Goal: Task Accomplishment & Management: Manage account settings

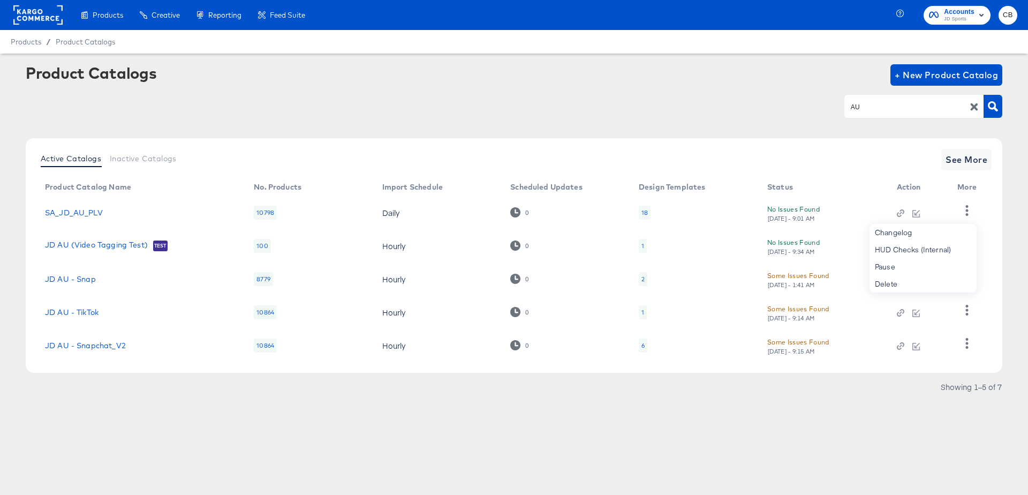
click at [884, 100] on div "AU" at bounding box center [913, 106] width 139 height 22
type input "test"
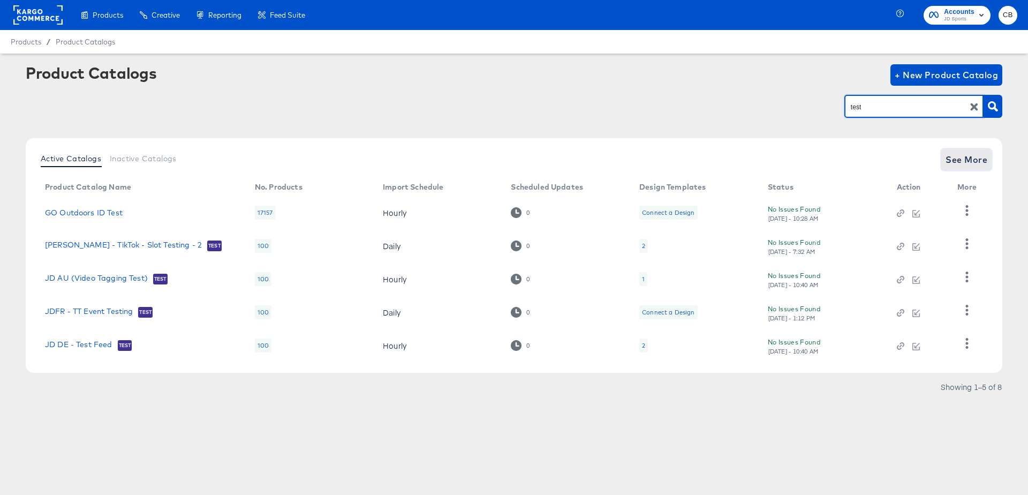
click at [967, 150] on button "See More" at bounding box center [966, 159] width 50 height 21
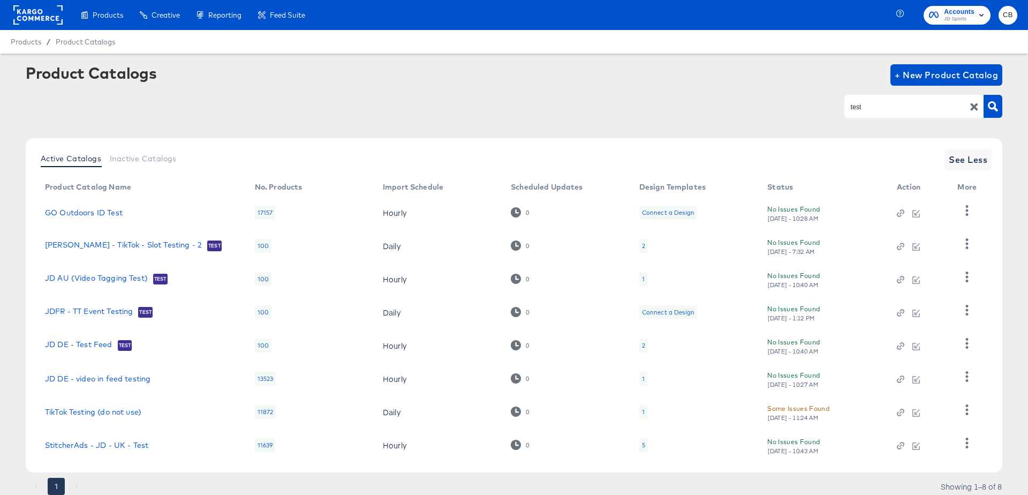
scroll to position [37, 0]
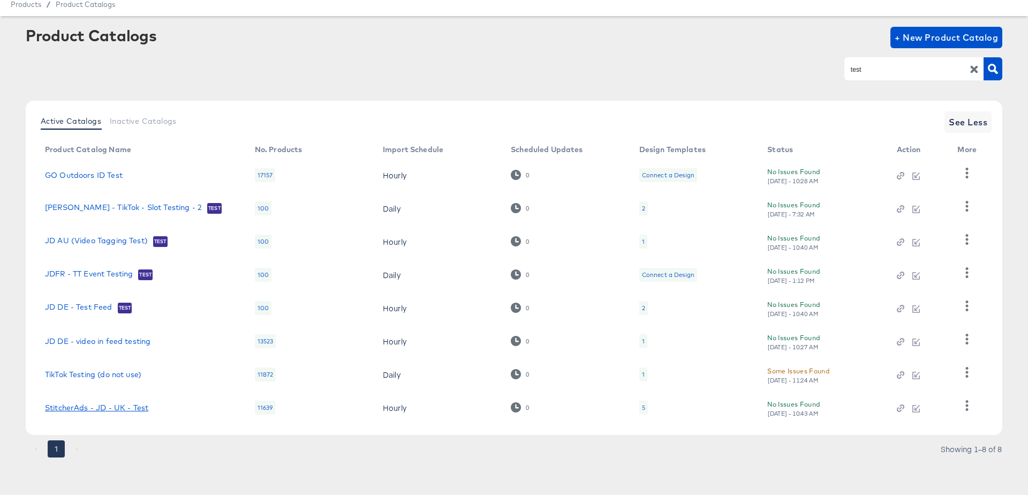
click at [112, 408] on link "StitcherAds - JD - UK - Test" at bounding box center [96, 407] width 103 height 9
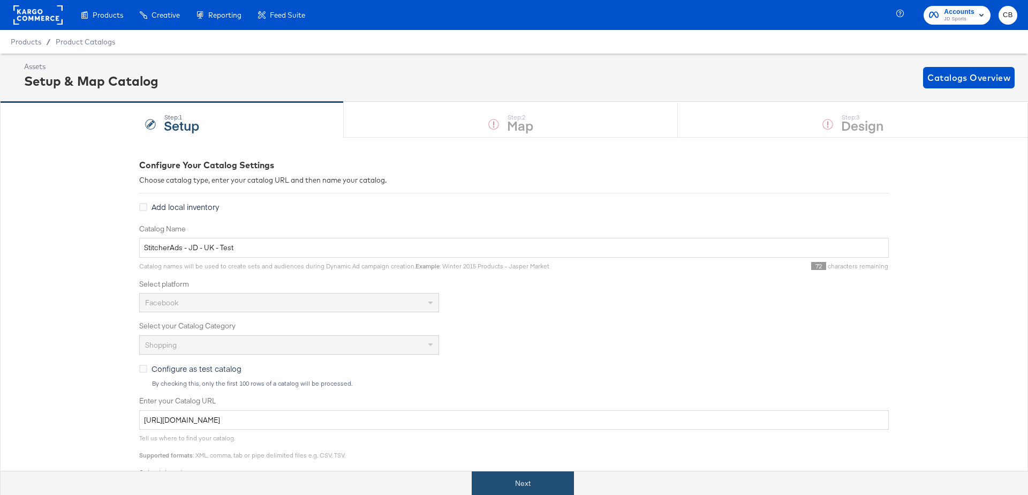
click at [509, 474] on button "Next" at bounding box center [523, 483] width 102 height 24
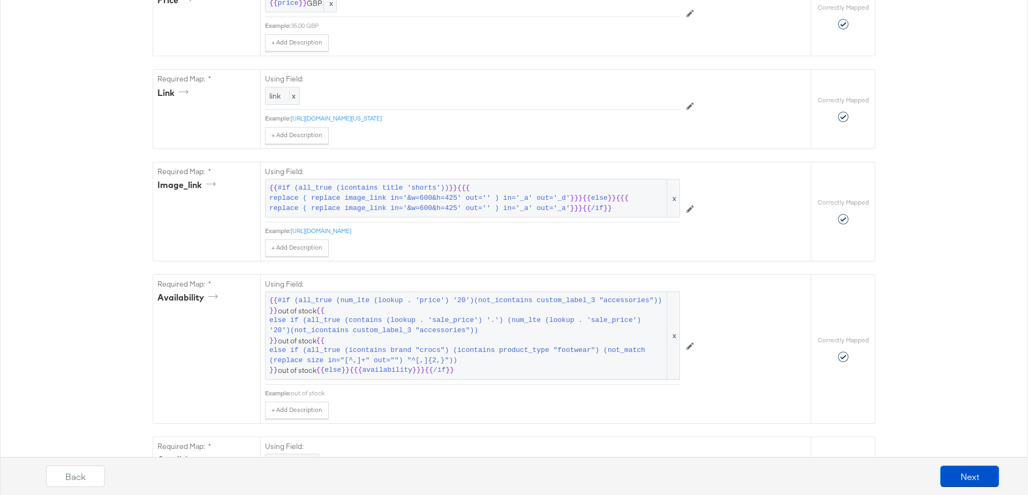
scroll to position [610, 0]
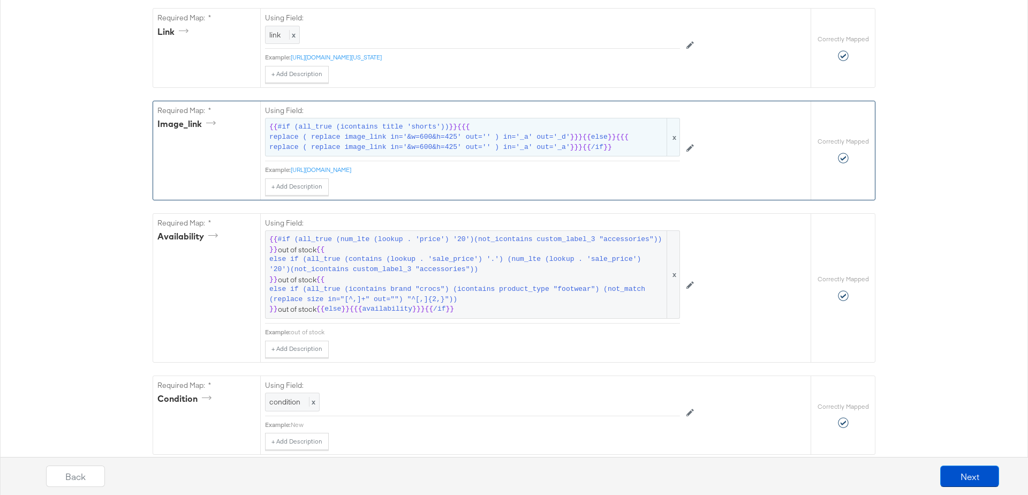
click at [364, 125] on span "#if (all_true (icontains title 'shorts'))" at bounding box center [363, 127] width 171 height 10
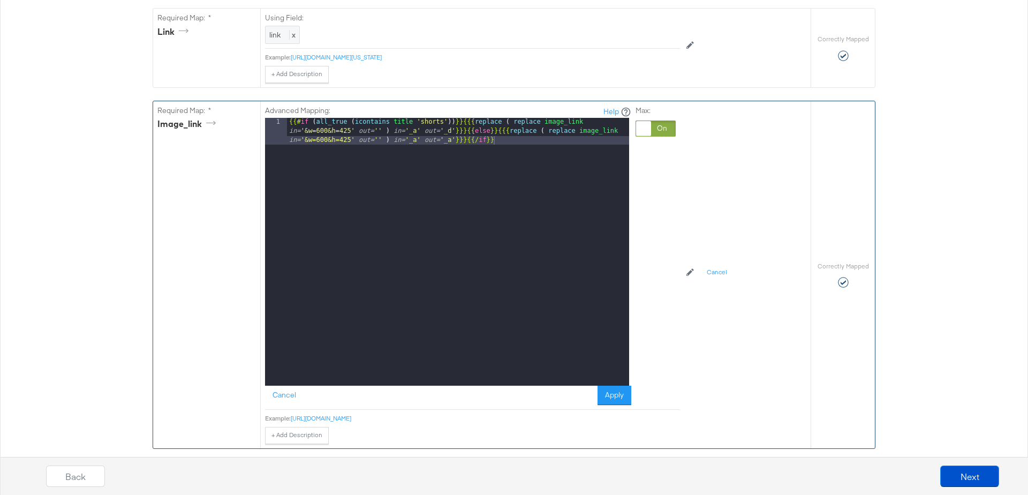
click at [385, 135] on div "{{# if ( all_true ( icontains title 'shorts' )) }} {{{ replace ( replace image_…" at bounding box center [458, 278] width 342 height 321
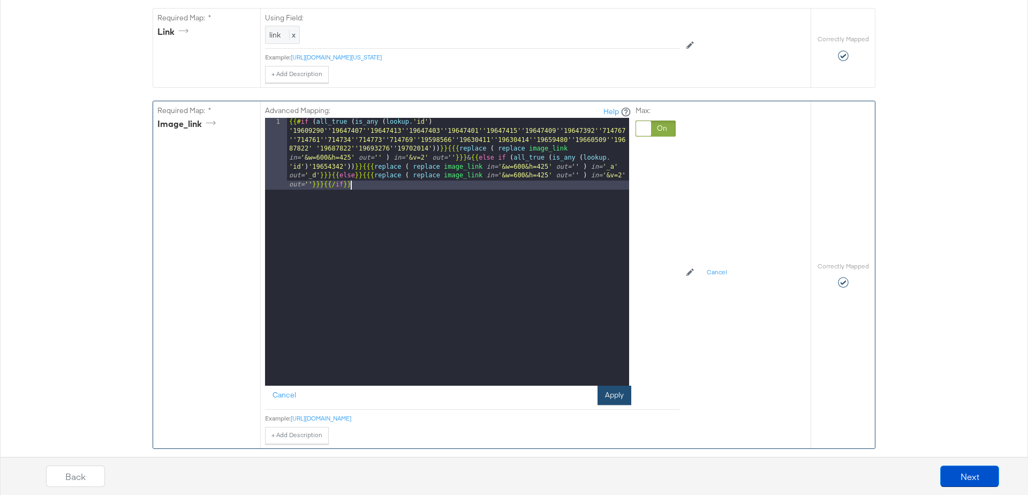
click at [613, 385] on button "Apply" at bounding box center [614, 394] width 34 height 19
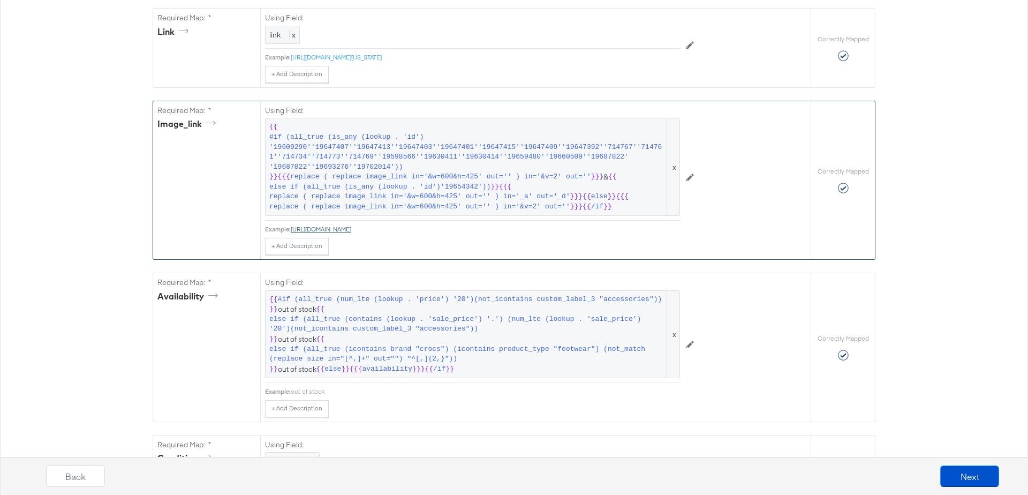
click at [351, 225] on link "[URL][DOMAIN_NAME]" at bounding box center [321, 229] width 60 height 8
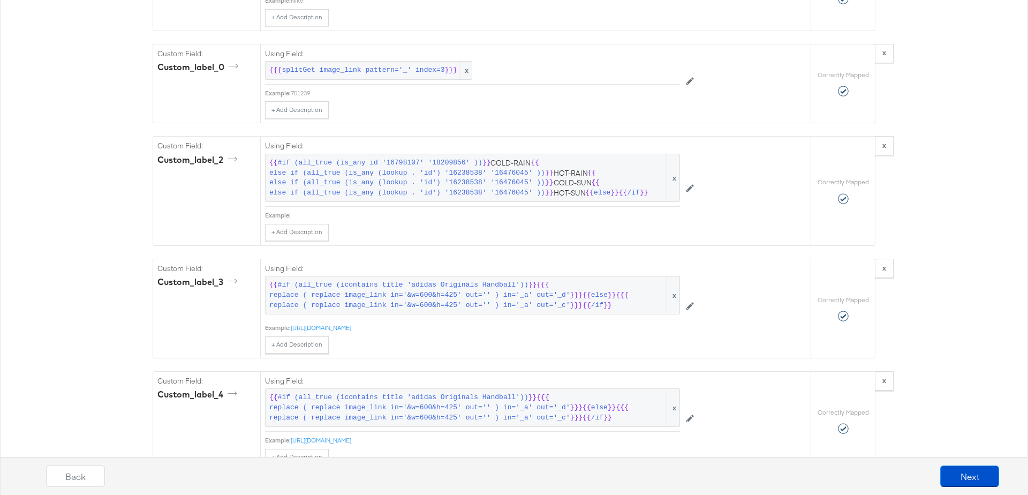
scroll to position [1236, 0]
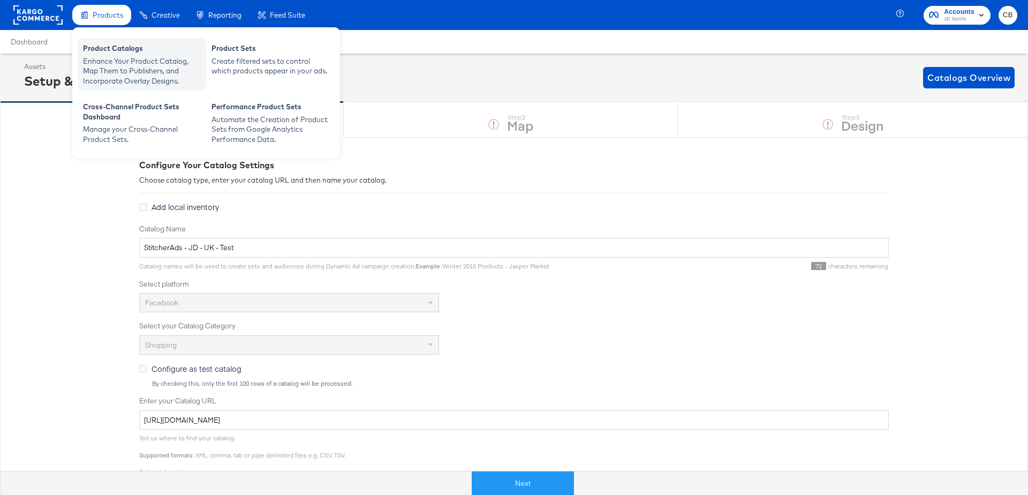
click at [105, 58] on div "Enhance Your Product Catalog, Map Them to Publishers, and Incorporate Overlay D…" at bounding box center [142, 71] width 118 height 30
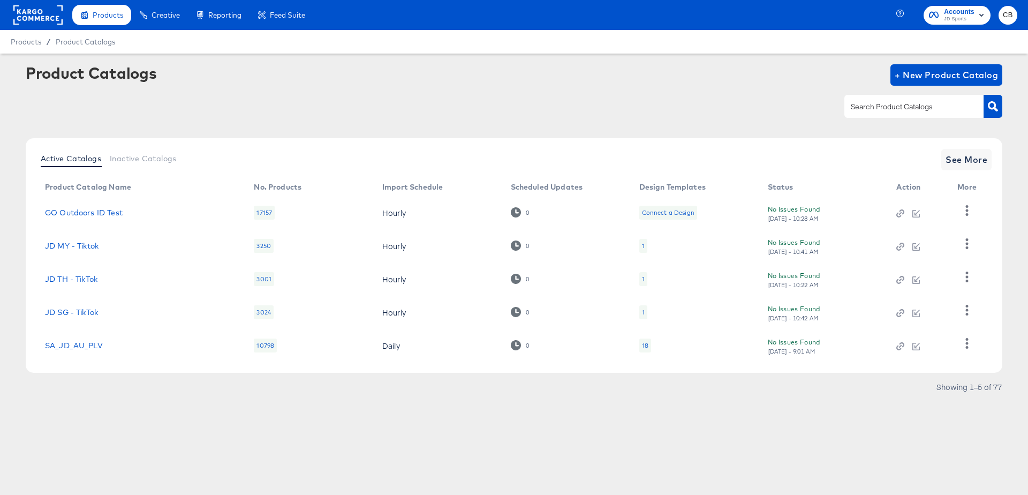
click at [874, 108] on input "text" at bounding box center [905, 107] width 114 height 12
type input "TH"
click at [992, 106] on icon "button" at bounding box center [992, 106] width 10 height 10
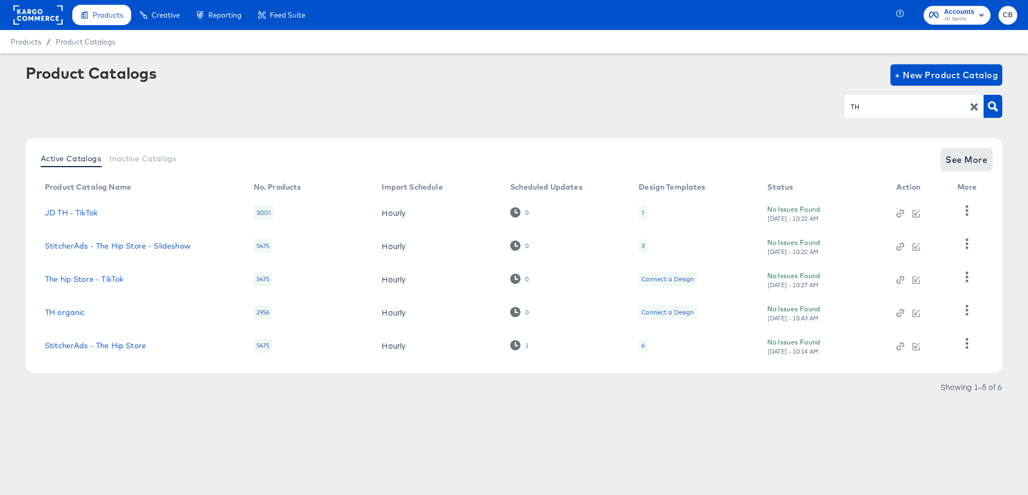
click at [966, 153] on span "See More" at bounding box center [966, 159] width 42 height 15
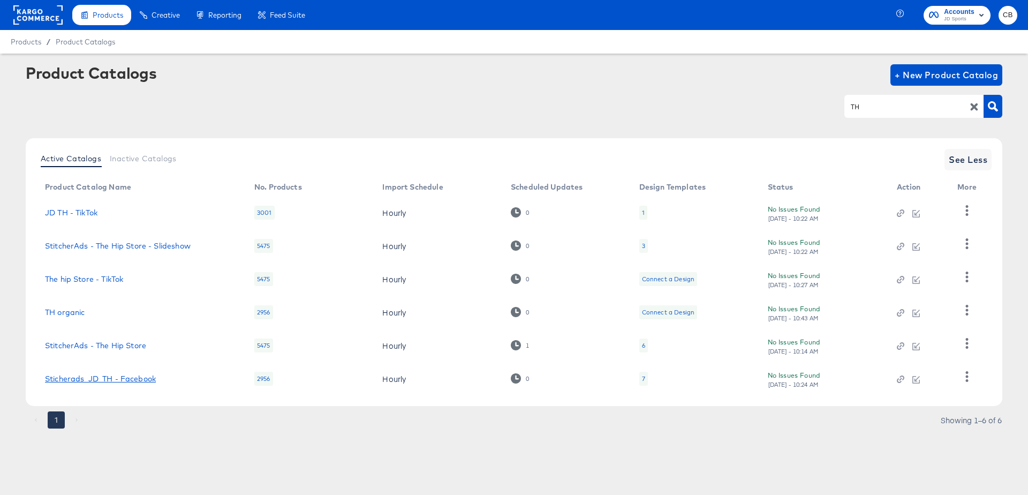
click at [112, 381] on link "Sticherads_JD_TH - Facebook" at bounding box center [100, 378] width 111 height 9
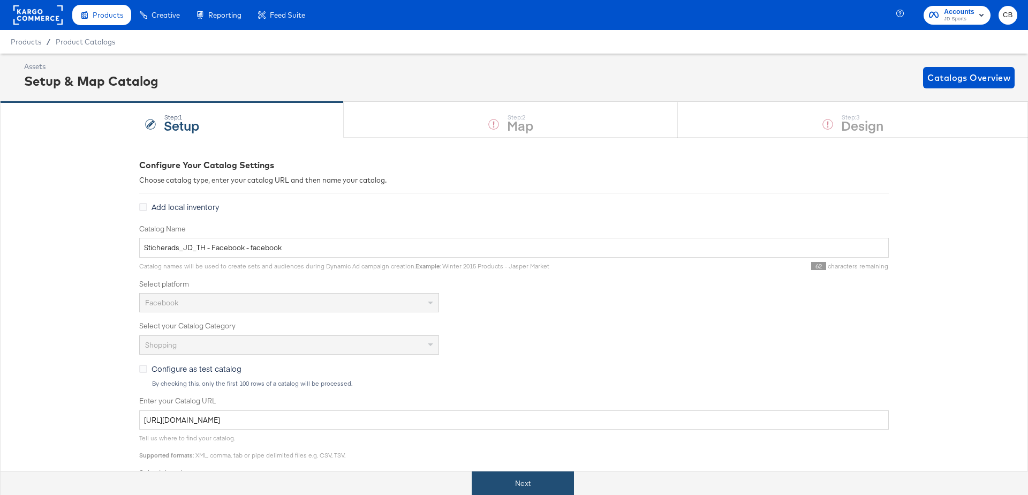
click at [532, 478] on button "Next" at bounding box center [523, 483] width 102 height 24
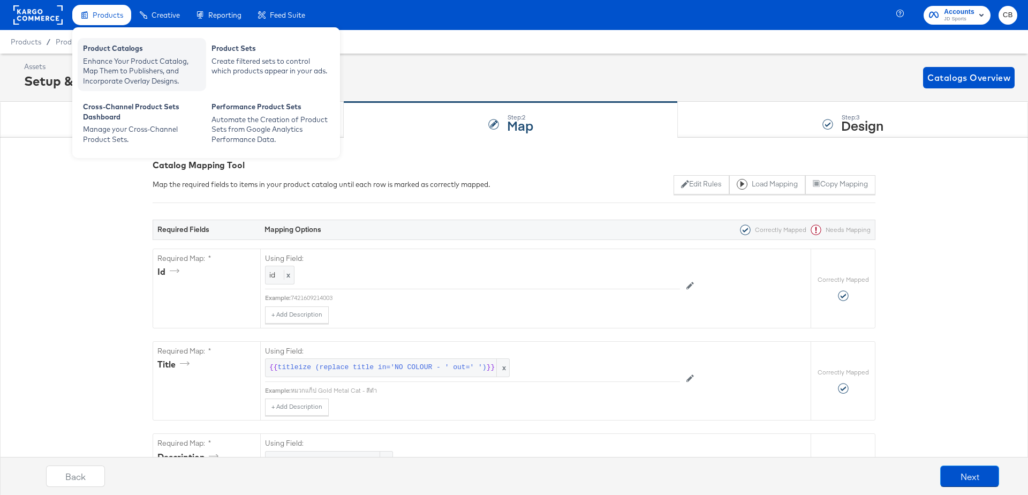
click at [116, 63] on div "Enhance Your Product Catalog, Map Them to Publishers, and Incorporate Overlay D…" at bounding box center [142, 71] width 118 height 30
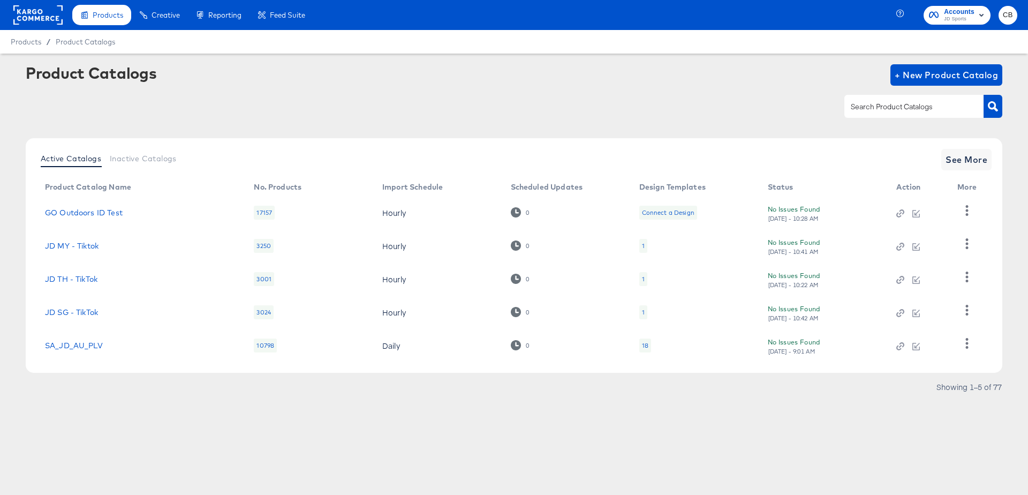
click at [867, 102] on input "text" at bounding box center [905, 107] width 114 height 12
type input "IE"
click at [993, 110] on icon "button" at bounding box center [992, 106] width 10 height 10
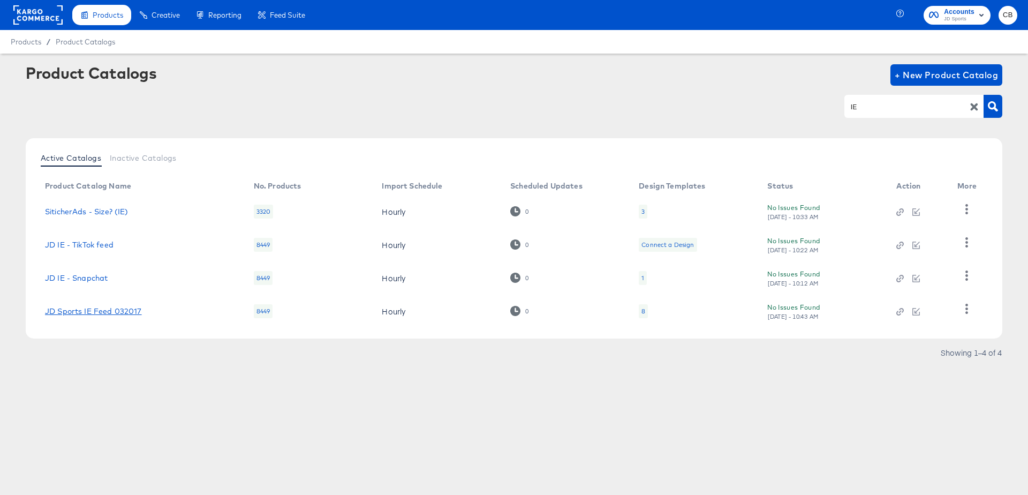
click at [103, 313] on link "JD Sports IE Feed 032017" at bounding box center [93, 311] width 97 height 9
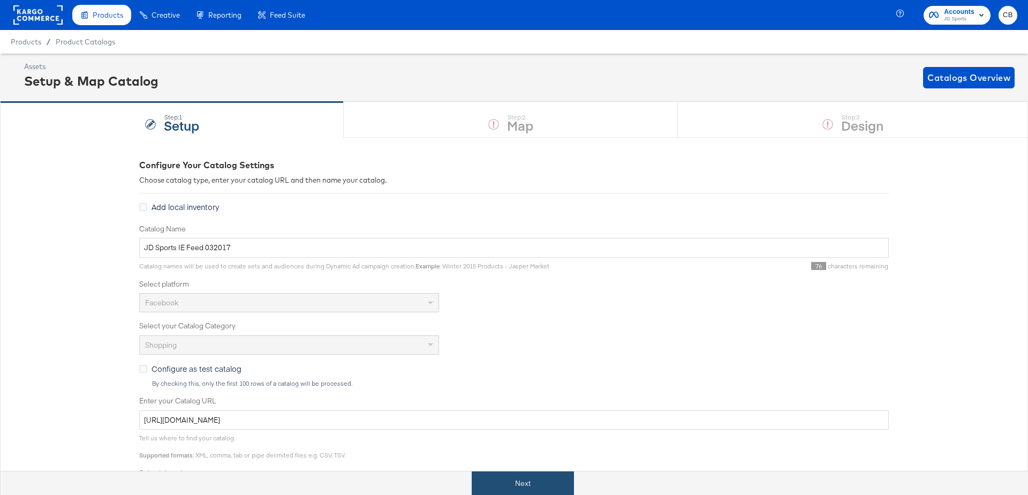
click at [509, 478] on button "Next" at bounding box center [523, 483] width 102 height 24
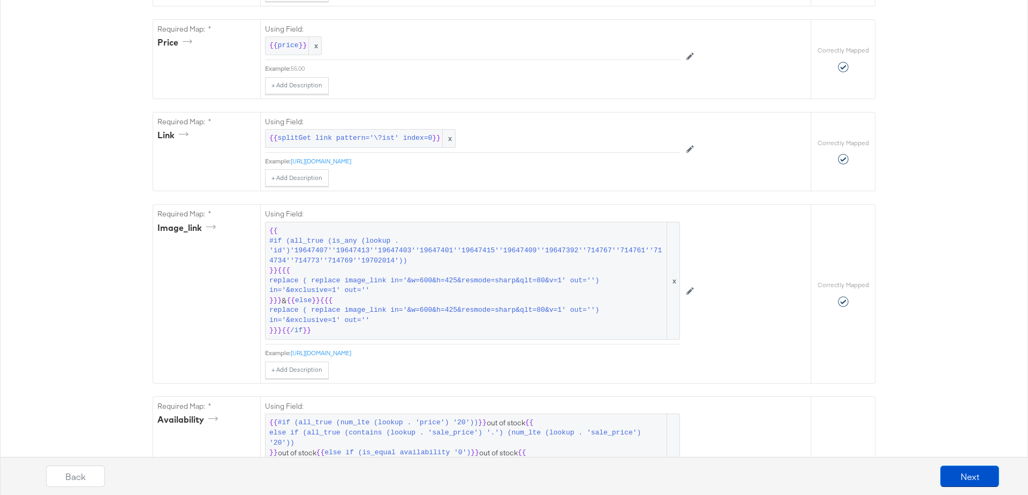
scroll to position [525, 0]
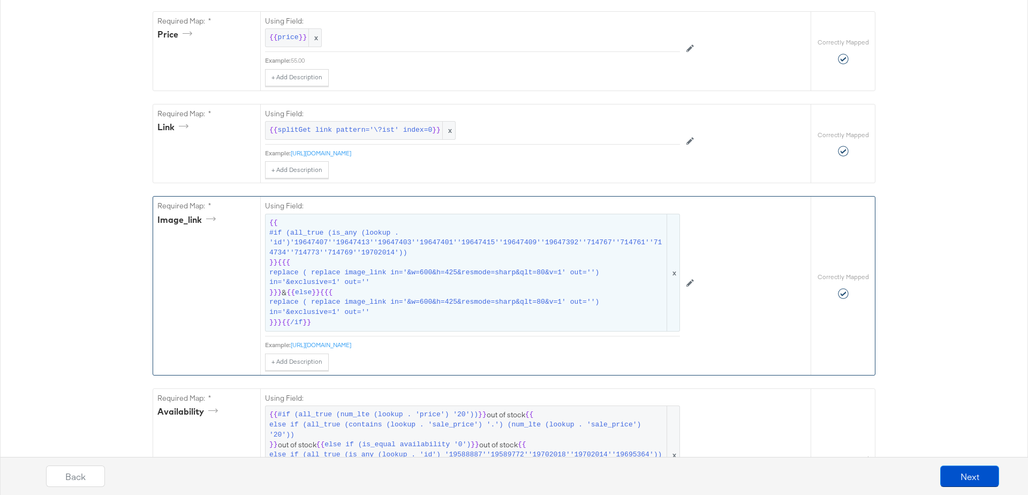
click at [385, 242] on span "#if (all_true (is_any (lookup . 'id')'19647407''19647413''19647403''19647401''1…" at bounding box center [467, 243] width 396 height 30
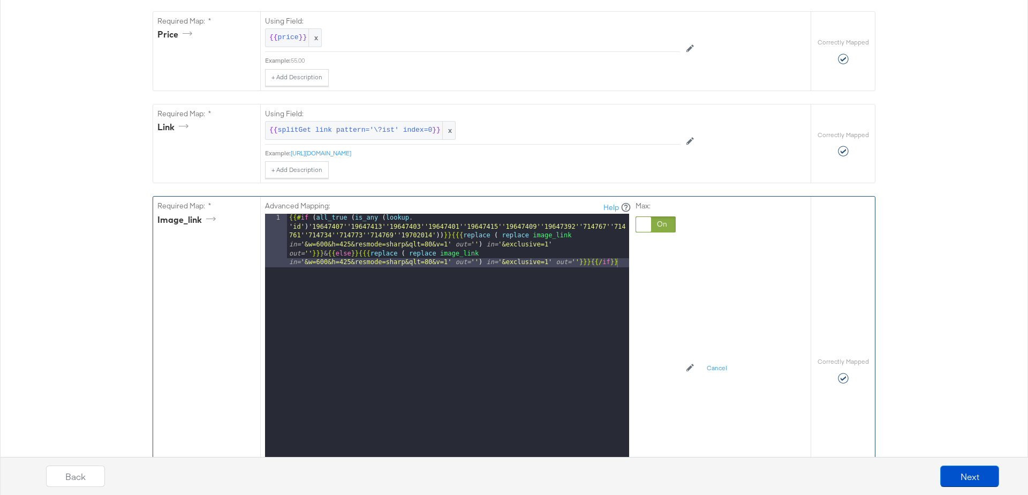
click at [422, 253] on div "{{# if ( all_true ( is_any ( lookup . 'id' ) '19647407''19647413''19647403''196…" at bounding box center [458, 401] width 342 height 375
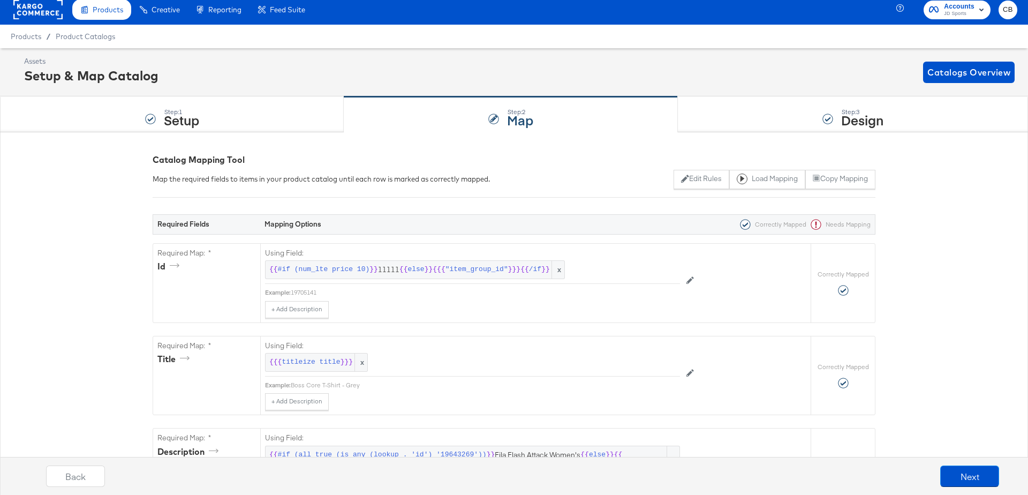
scroll to position [0, 0]
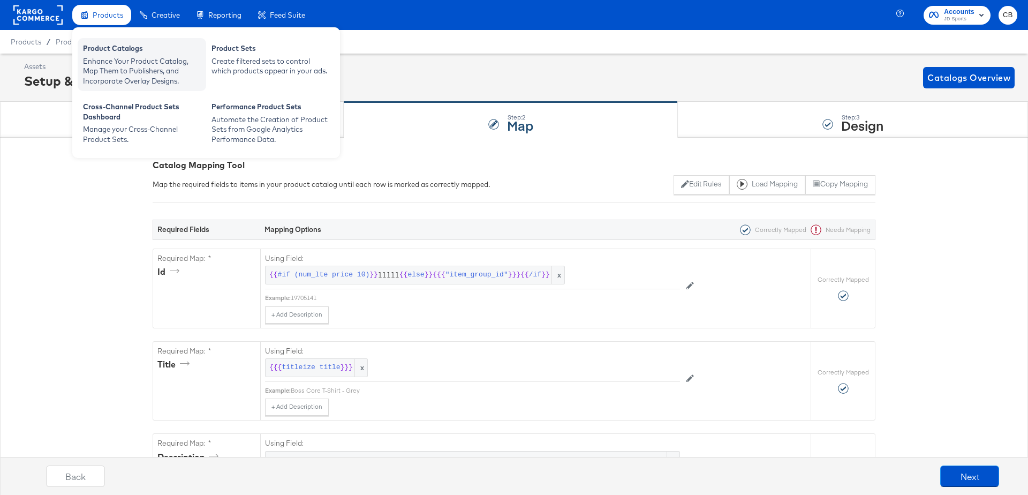
click at [122, 52] on div "Product Catalogs" at bounding box center [142, 49] width 118 height 13
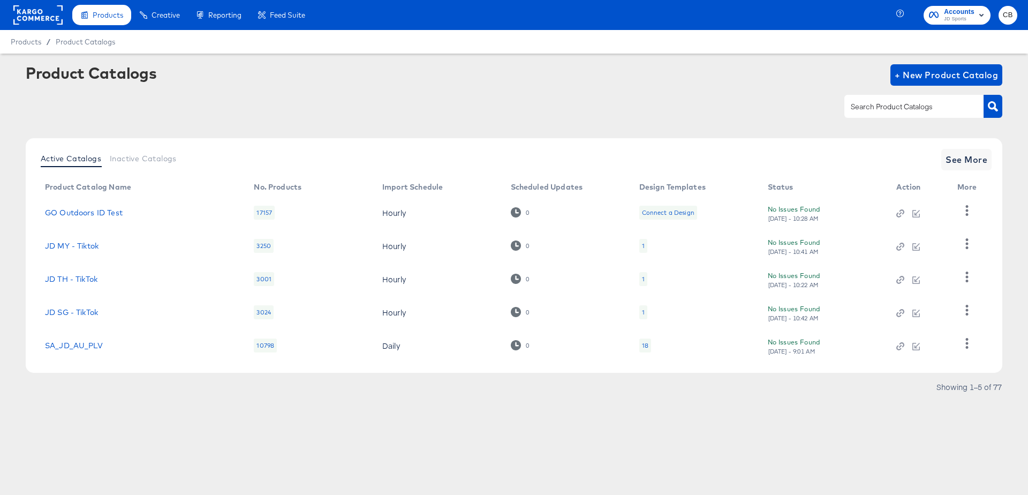
click at [861, 112] on input "text" at bounding box center [905, 107] width 114 height 12
type input "main"
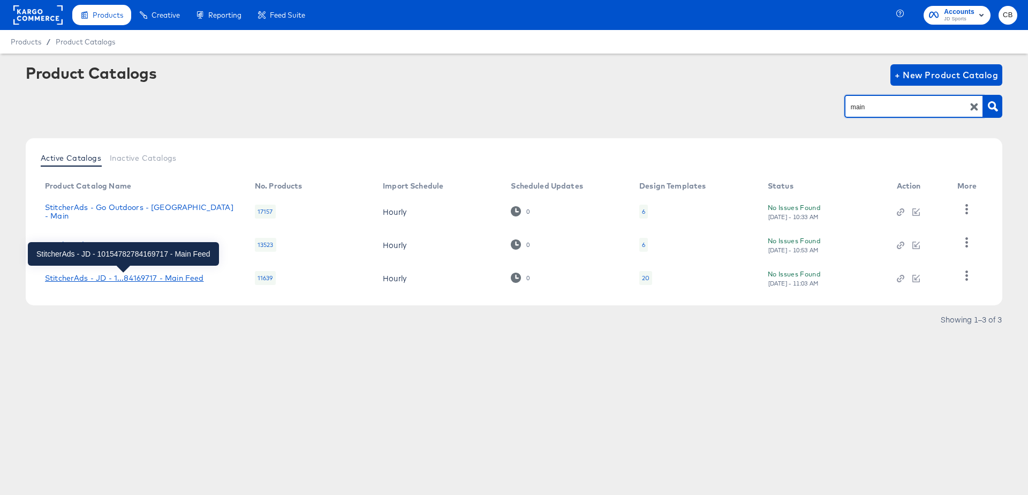
click at [130, 280] on div "StitcherAds - JD - 1...84169717 - Main Feed" at bounding box center [124, 277] width 158 height 9
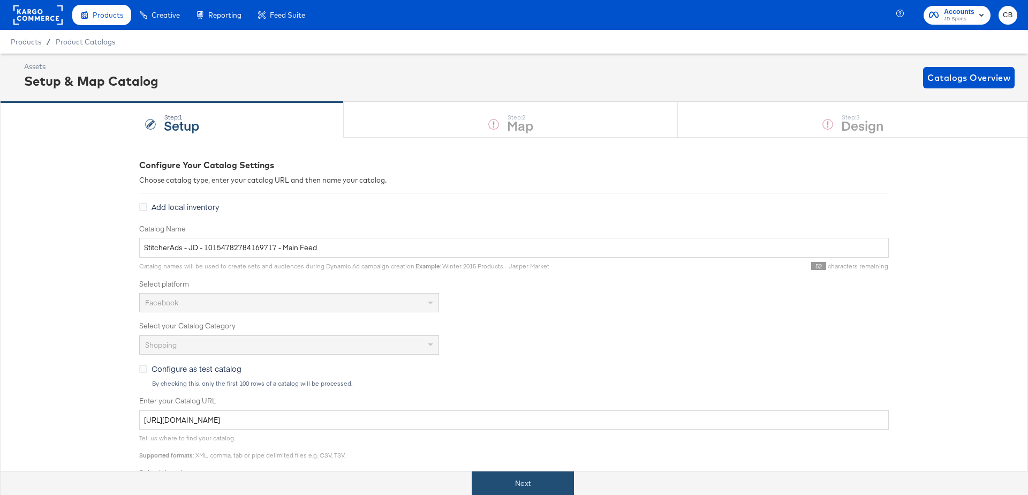
click at [516, 476] on button "Next" at bounding box center [523, 483] width 102 height 24
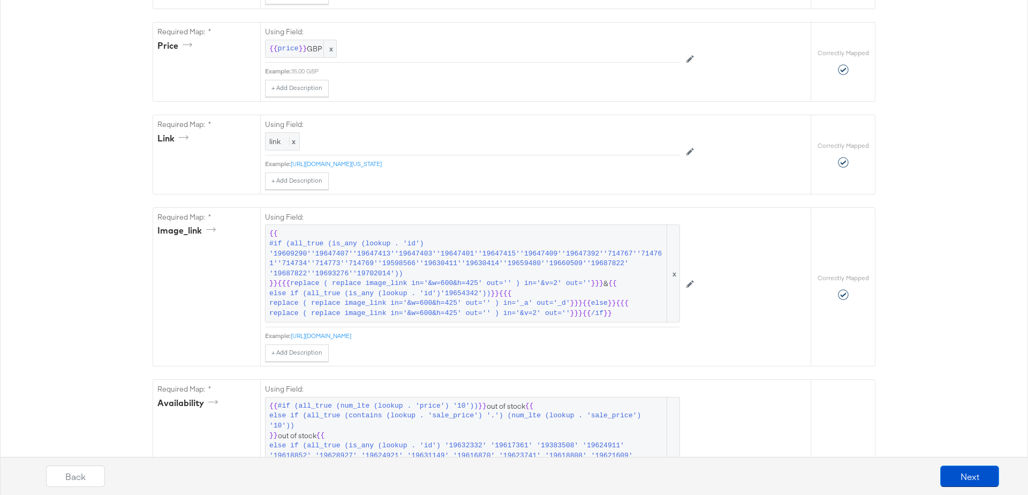
scroll to position [513, 0]
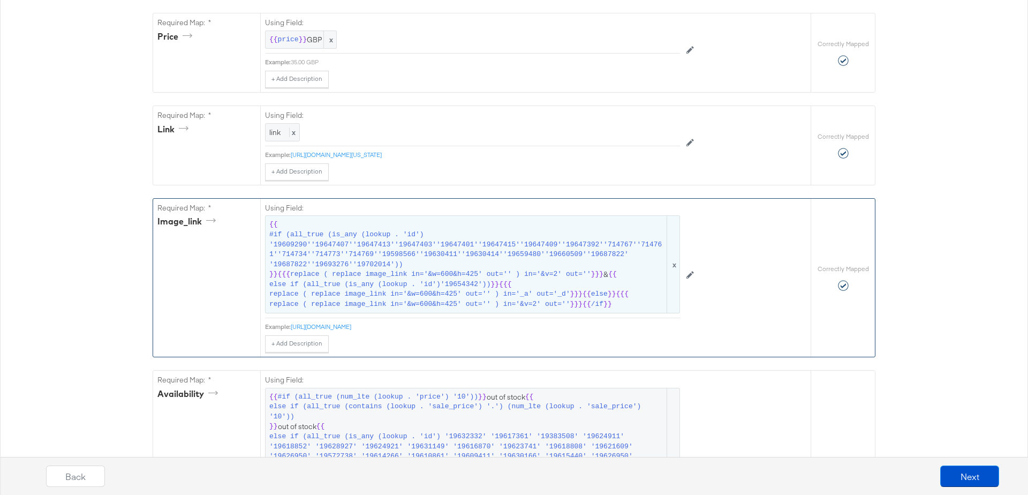
click at [443, 254] on span "#if (all_true (is_any (lookup . 'id') '19609290''19647407''19647413''19647403''…" at bounding box center [467, 250] width 396 height 40
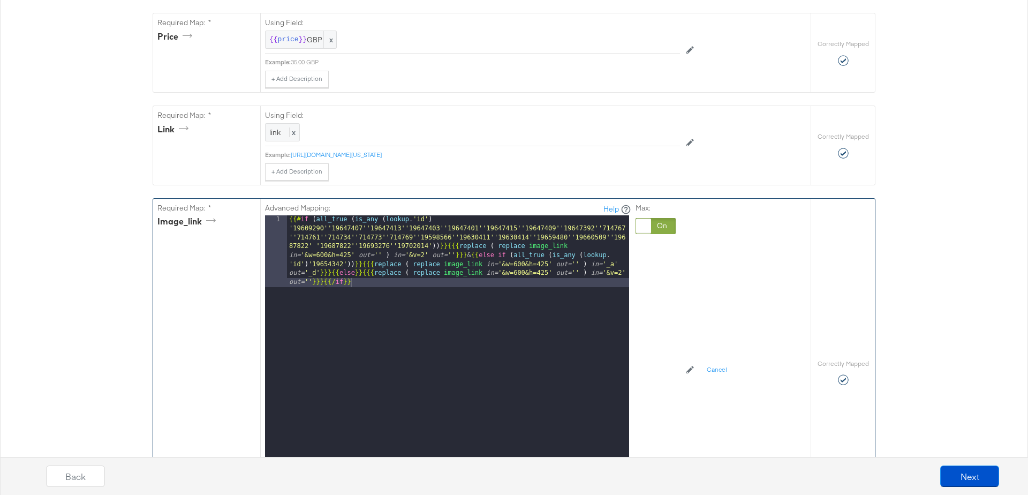
click at [451, 266] on div "{{# if ( all_true ( is_any ( lookup . 'id' ) '19609290''19647407''19647413''196…" at bounding box center [458, 420] width 342 height 411
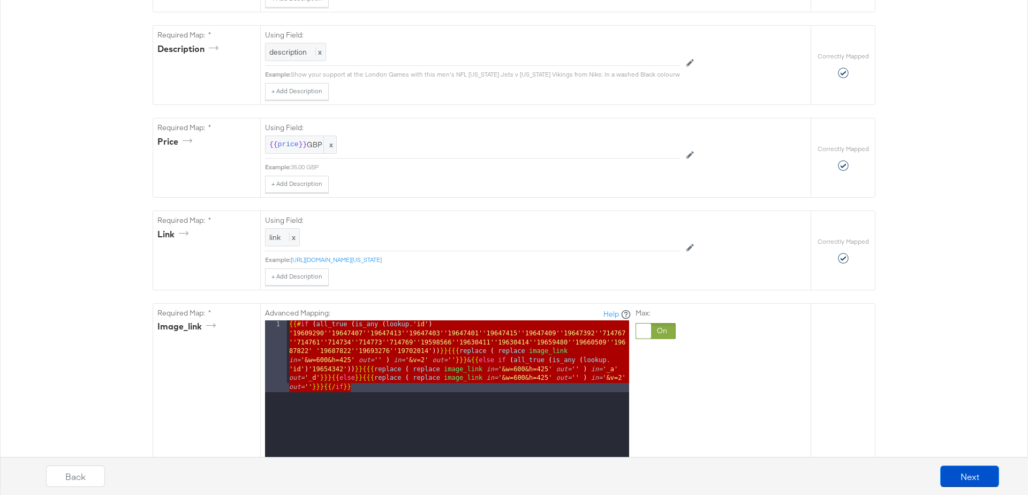
scroll to position [0, 0]
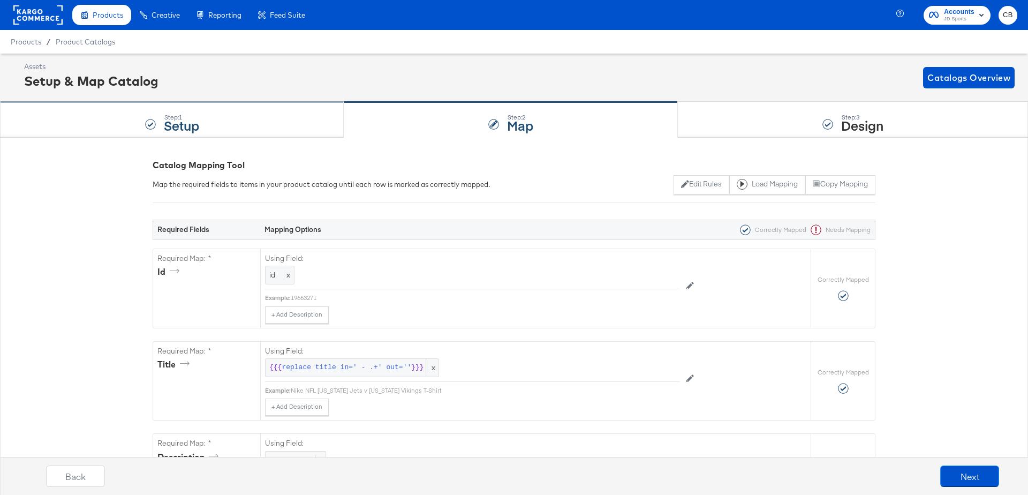
click at [247, 123] on div "Step: 1 Setup" at bounding box center [172, 119] width 344 height 35
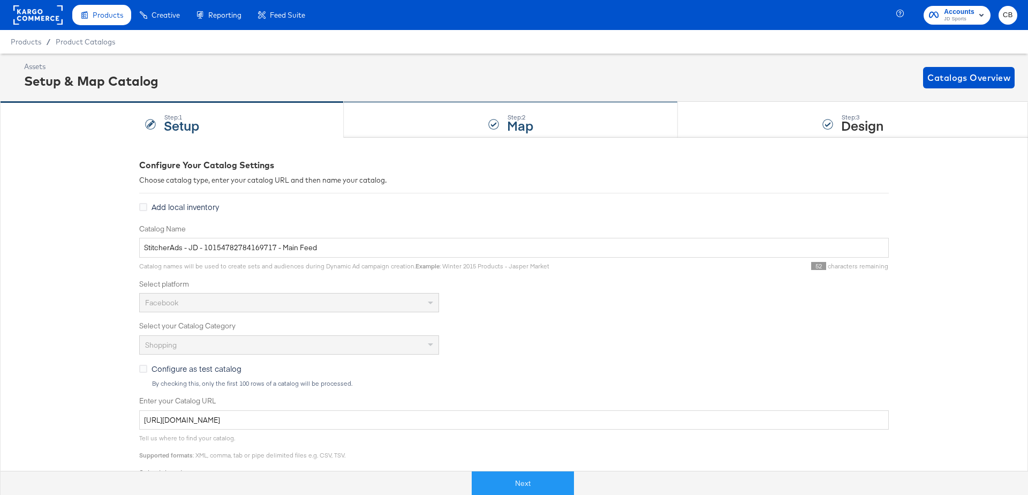
click at [436, 113] on div "Step: 2 Map" at bounding box center [511, 119] width 334 height 35
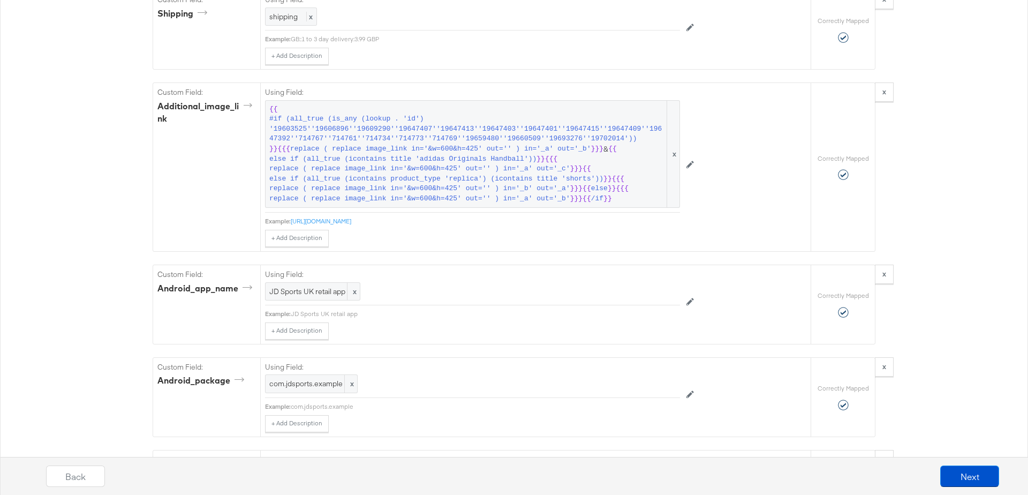
scroll to position [2100, 0]
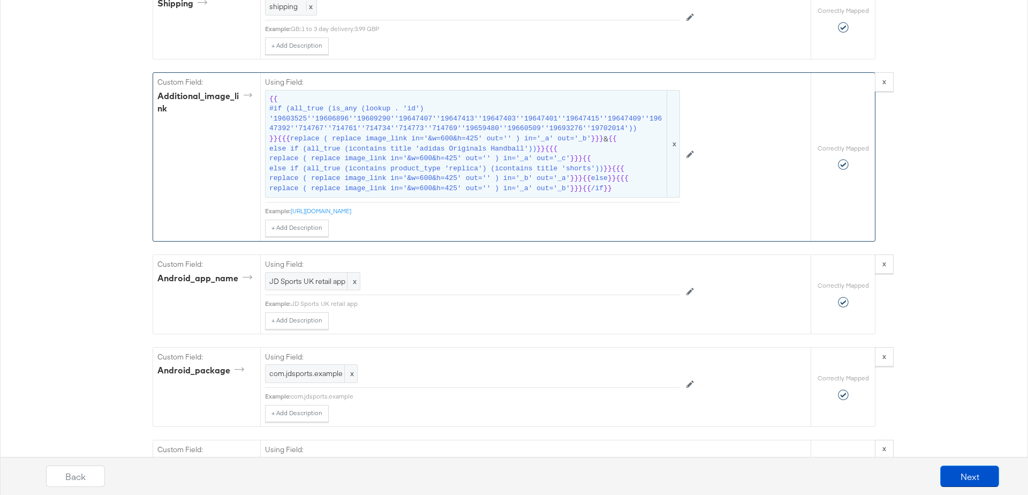
click at [463, 173] on span "replace ( replace image_link in='&w=600&h=425' out='' ) in='_b' out='_a'" at bounding box center [419, 178] width 301 height 10
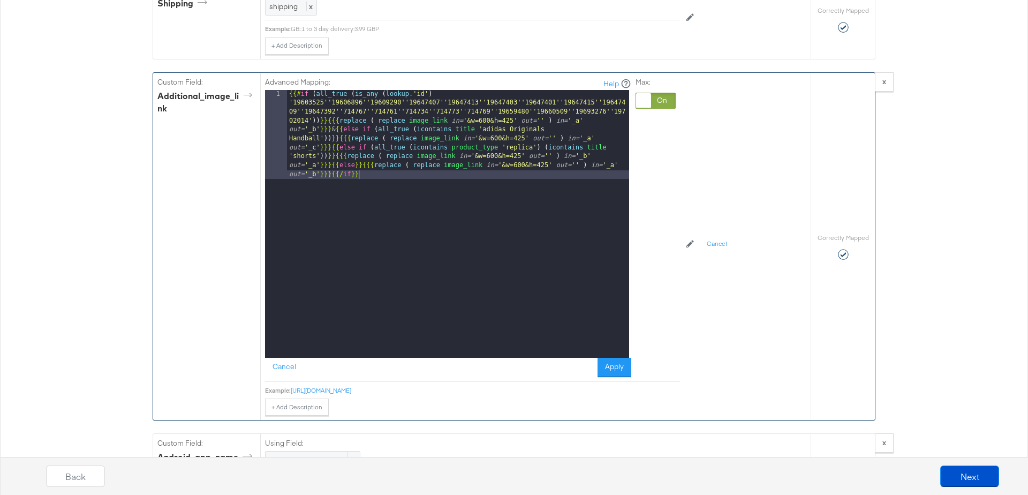
click at [542, 132] on div "{{# if ( all_true ( is_any ( lookup . 'id' ) '19603525''19606896''19609290''196…" at bounding box center [458, 313] width 342 height 446
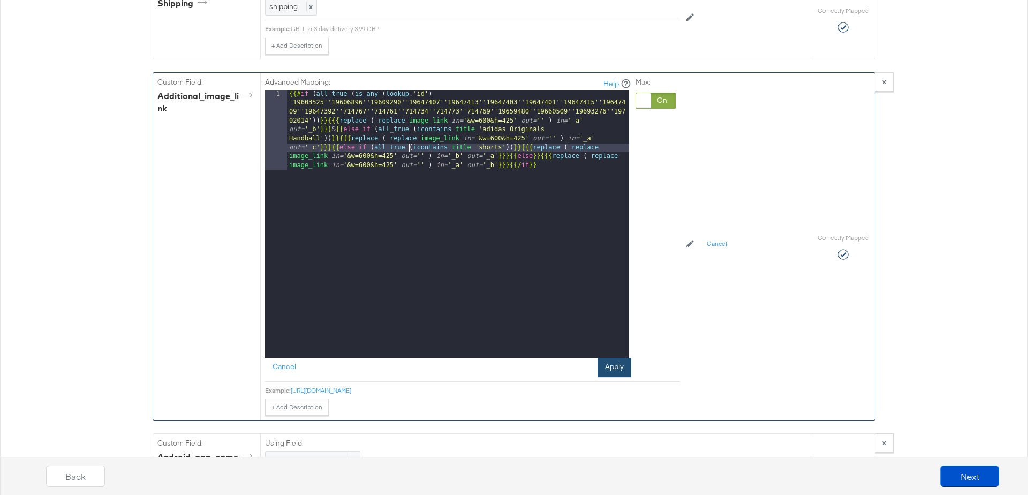
click at [613, 358] on button "Apply" at bounding box center [614, 367] width 34 height 19
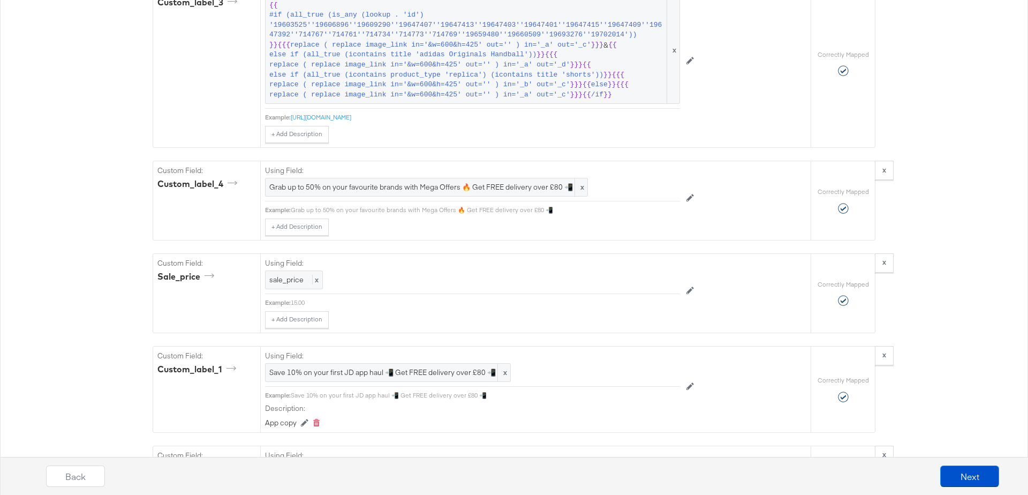
scroll to position [1420, 0]
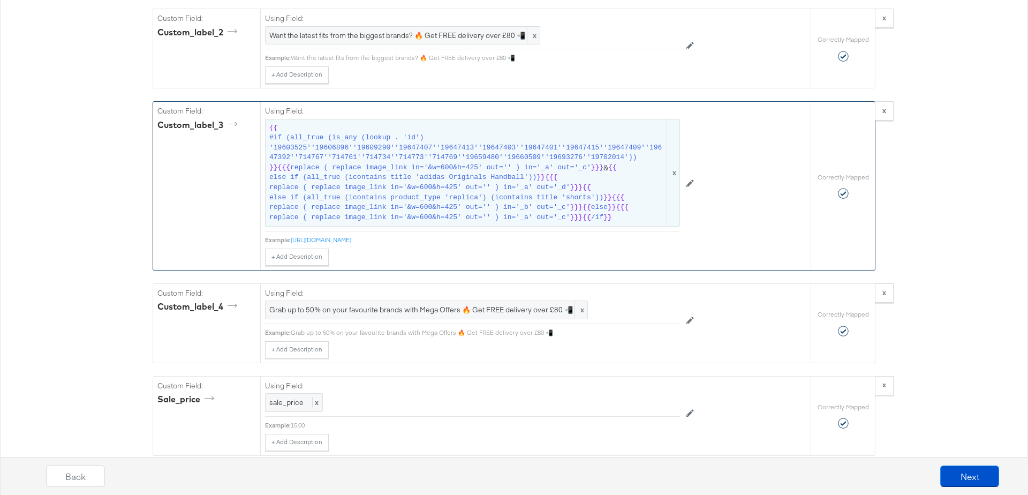
click at [402, 146] on span "#if (all_true (is_any (lookup . 'id') '19603525''19606896''19609290''19647407''…" at bounding box center [467, 148] width 396 height 30
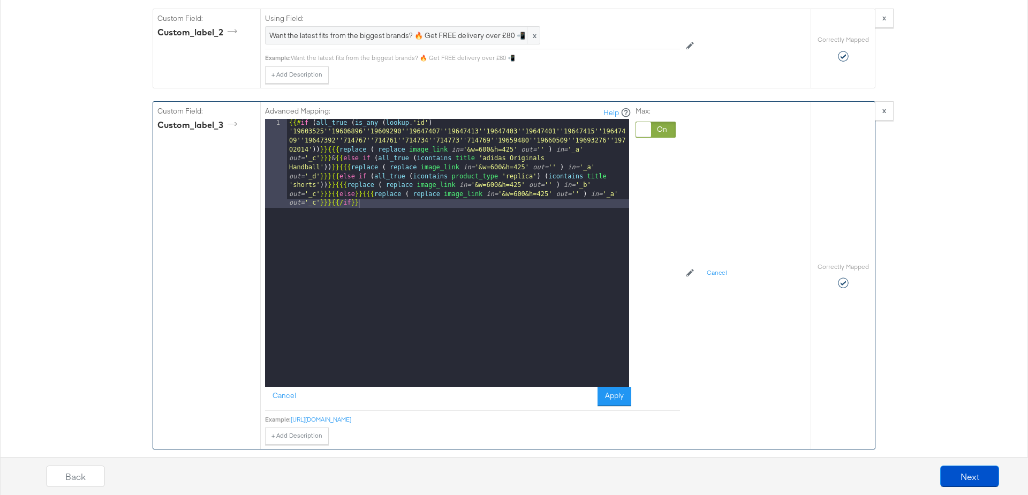
click at [541, 167] on div "{{# if ( all_true ( is_any ( lookup . 'id' ) '19603525''19606896''19609290''196…" at bounding box center [458, 342] width 342 height 446
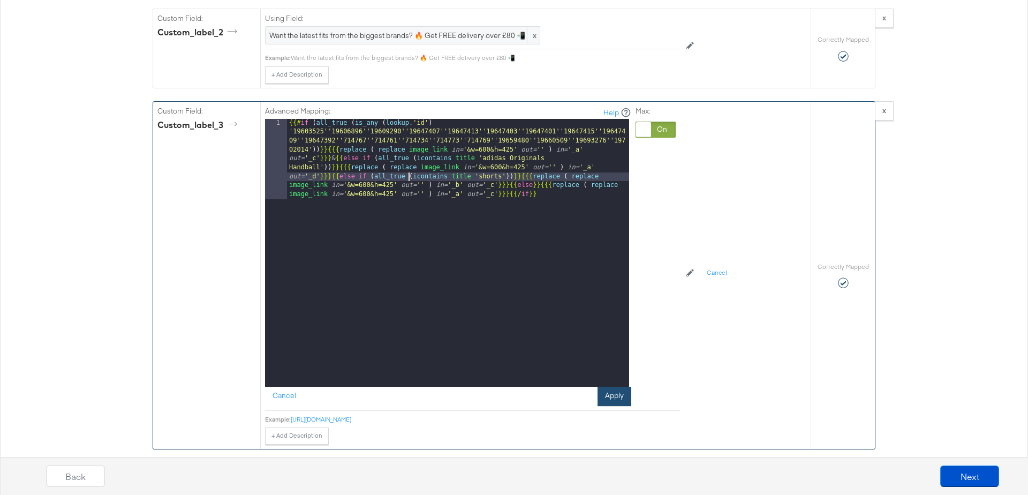
click at [626, 389] on button "Apply" at bounding box center [614, 395] width 34 height 19
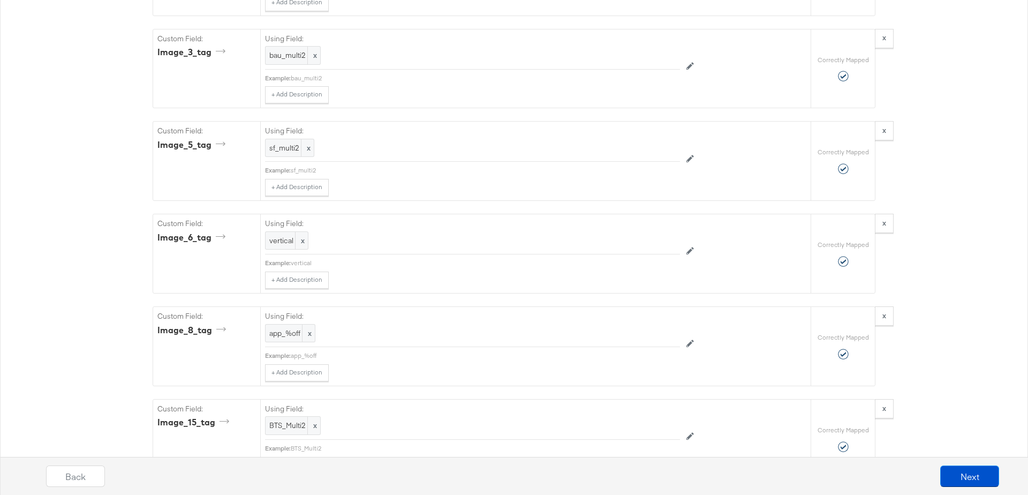
scroll to position [4698, 0]
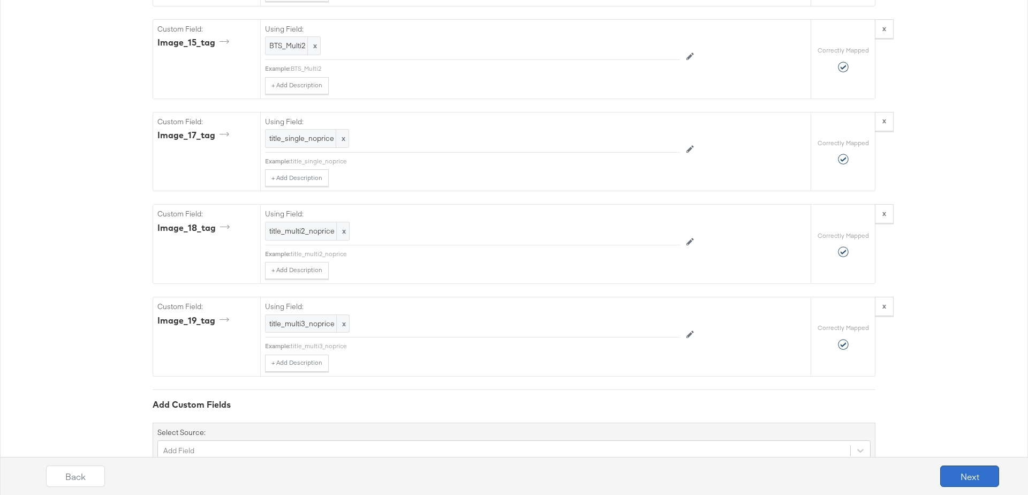
click at [970, 475] on button "Next" at bounding box center [969, 475] width 59 height 21
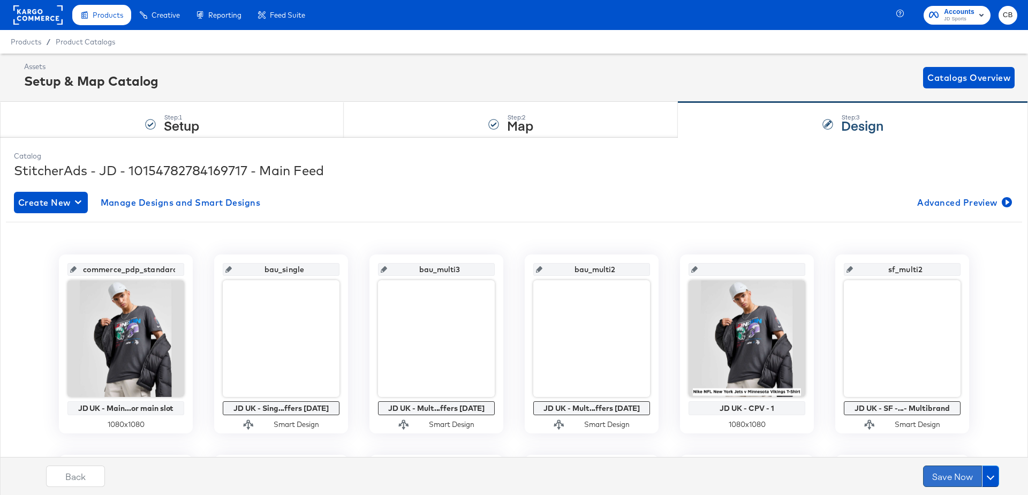
click at [943, 477] on button "Save Now" at bounding box center [952, 475] width 59 height 21
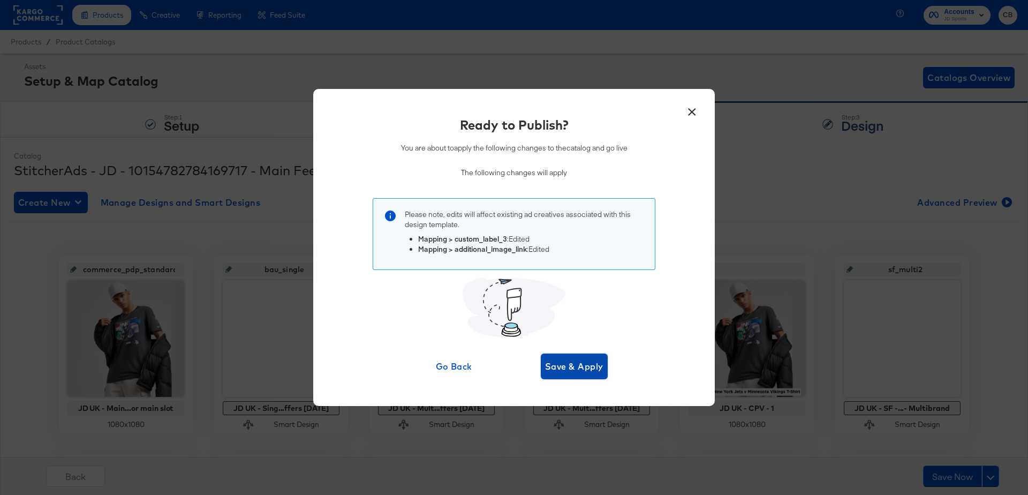
click at [573, 367] on span "Save & Apply" at bounding box center [574, 366] width 58 height 15
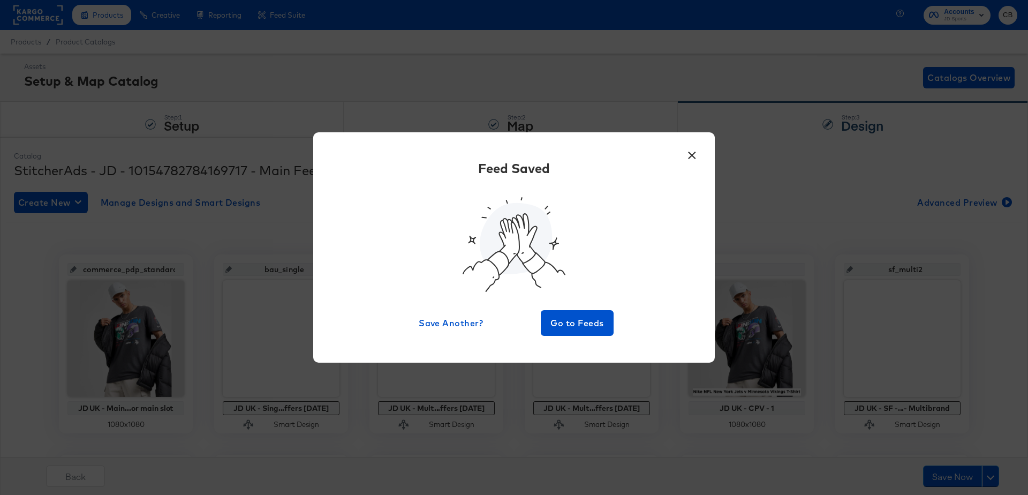
click at [694, 158] on button "×" at bounding box center [691, 152] width 19 height 19
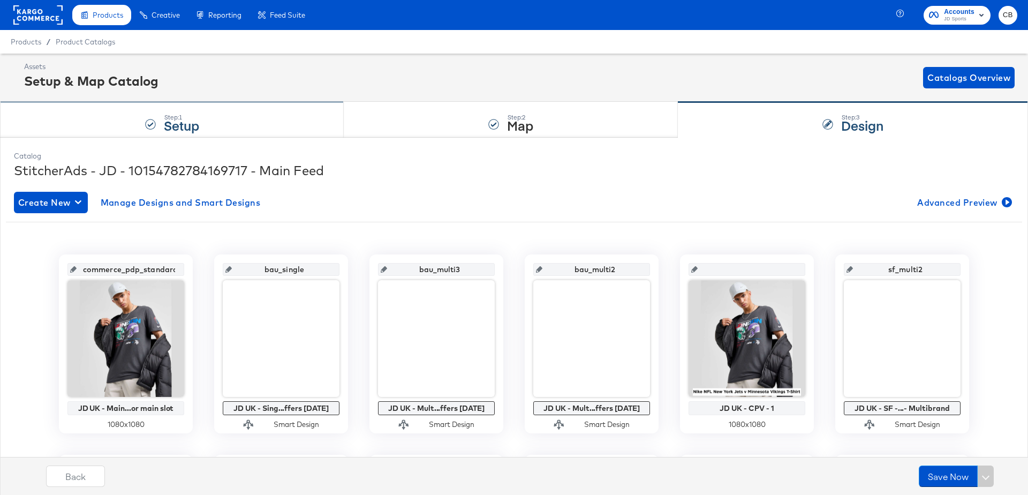
click at [262, 111] on div "Step: 1 Setup" at bounding box center [172, 119] width 344 height 35
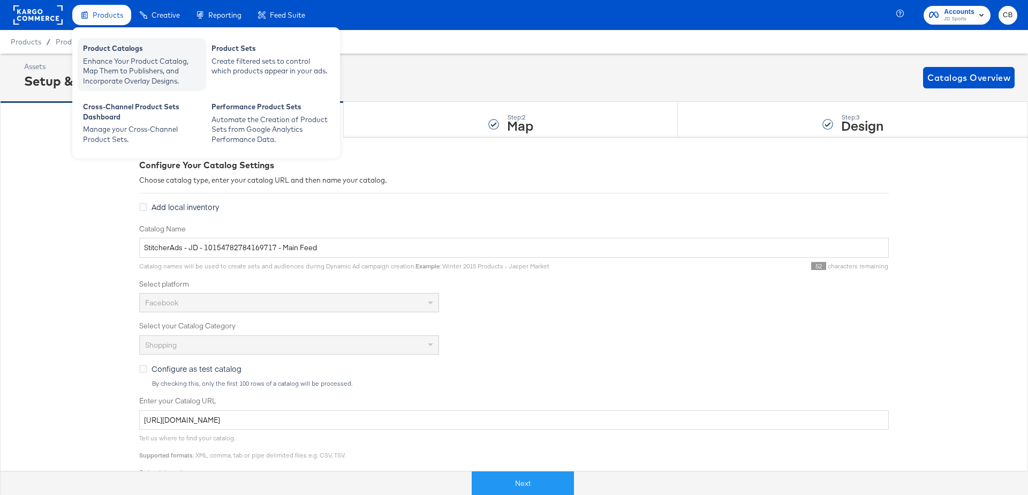
click at [107, 54] on div "Product Catalogs" at bounding box center [142, 49] width 118 height 13
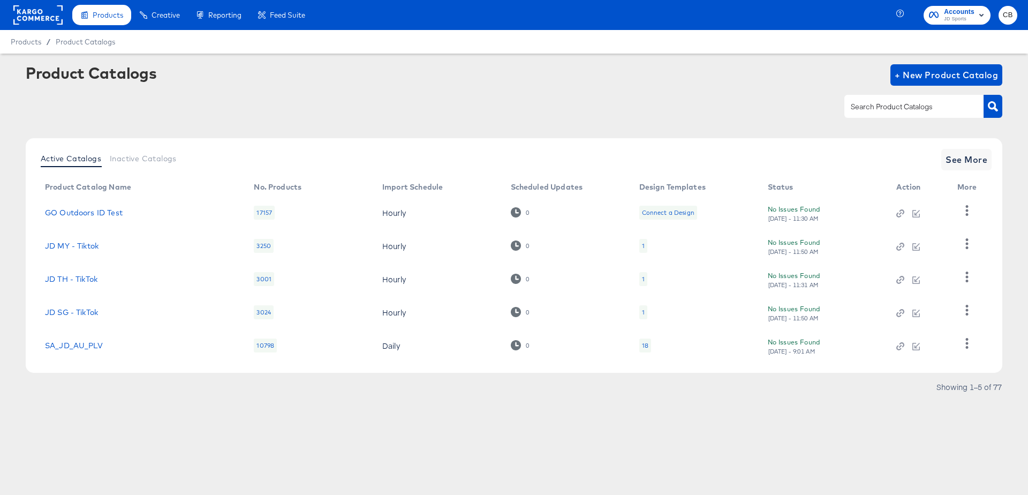
click at [876, 100] on div at bounding box center [913, 106] width 139 height 22
type input "main"
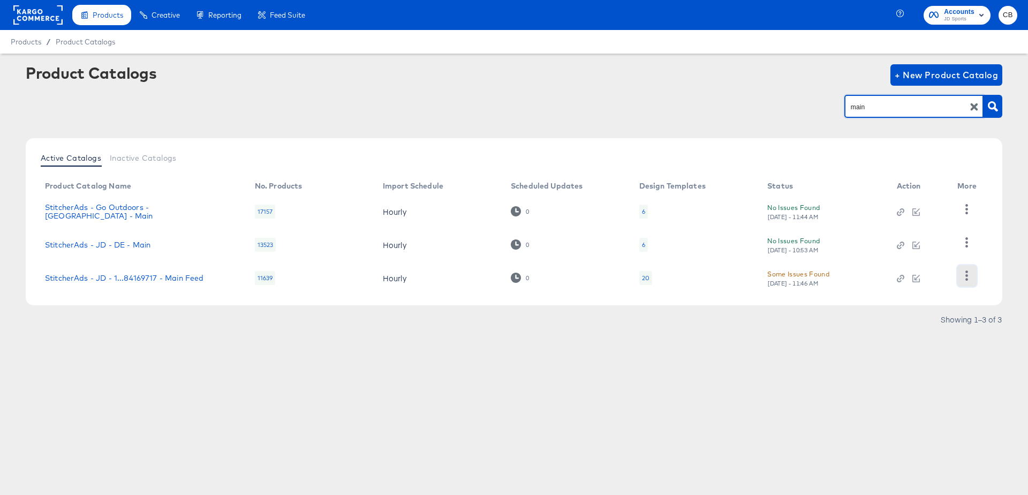
click at [970, 275] on icon "button" at bounding box center [966, 275] width 10 height 10
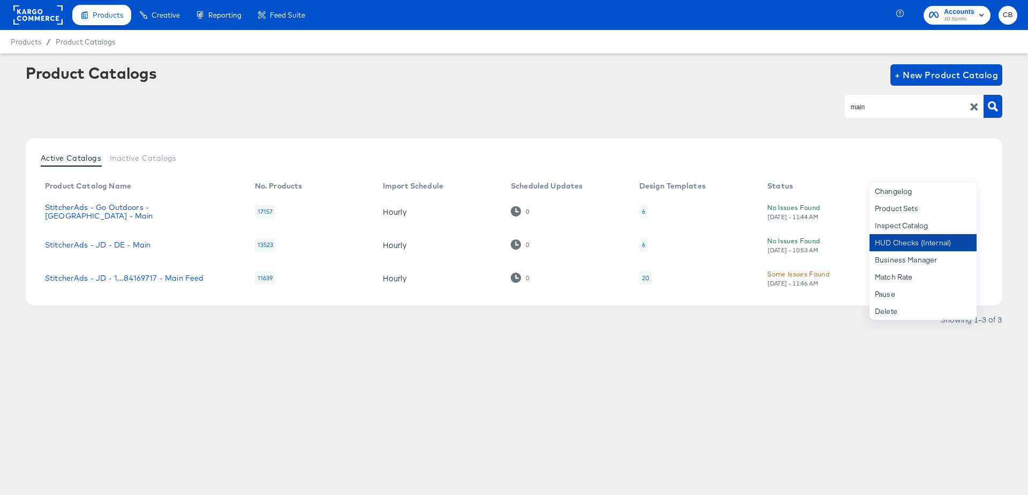
click at [910, 240] on div "HUD Checks (Internal)" at bounding box center [922, 242] width 107 height 17
